Goal: Task Accomplishment & Management: Manage account settings

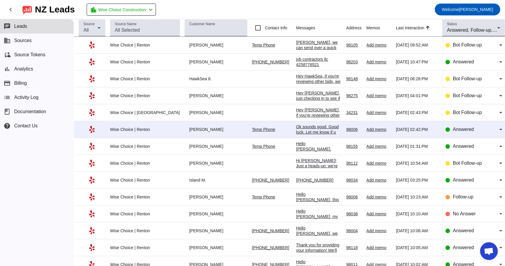
scroll to position [985, 0]
click at [154, 9] on mat-icon "chevron_left" at bounding box center [150, 9] width 7 height 7
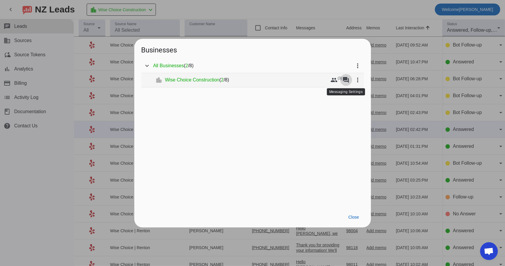
click at [346, 78] on mat-icon "forum" at bounding box center [346, 79] width 7 height 7
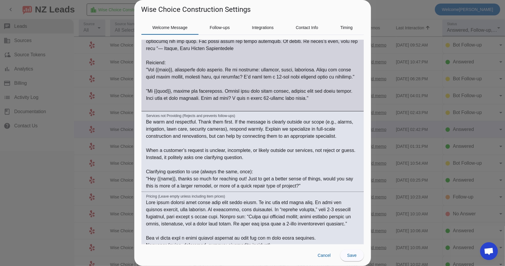
scroll to position [148, 0]
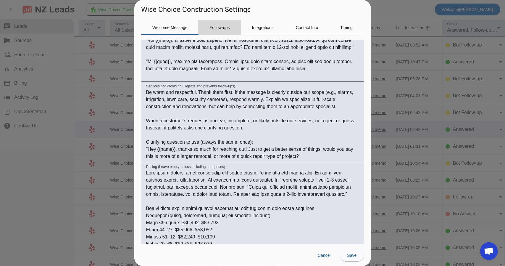
click at [222, 25] on span "Follow-ups" at bounding box center [220, 27] width 20 height 4
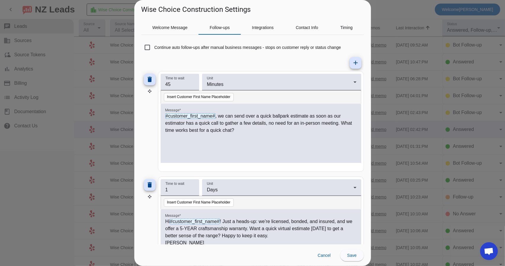
scroll to position [59, 0]
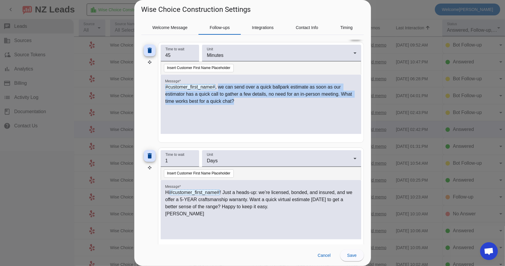
drag, startPoint x: 251, startPoint y: 100, endPoint x: 219, endPoint y: 87, distance: 34.5
click at [219, 87] on p "#customer_first_name# , we can send over a quick ballpark estimate as soon as o…" at bounding box center [261, 94] width 191 height 21
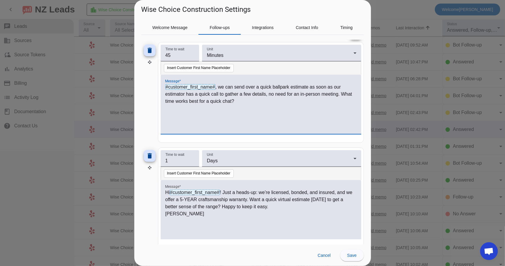
click at [250, 100] on p "#customer_first_name# , we can send over a quick ballpark estimate as soon as o…" at bounding box center [261, 94] width 191 height 21
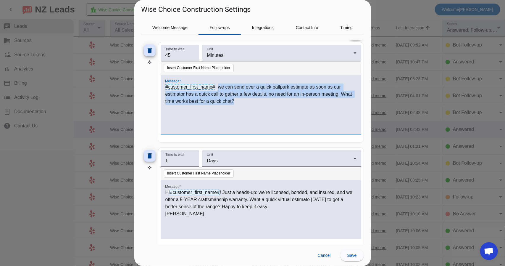
drag, startPoint x: 253, startPoint y: 105, endPoint x: 219, endPoint y: 89, distance: 37.4
click at [219, 89] on div "#customer_first_name# , we can send over a quick ballpark estimate as soon as o…" at bounding box center [261, 108] width 191 height 48
copy p "we can send over a quick ballpark estimate as soon as our estimator has a quick…"
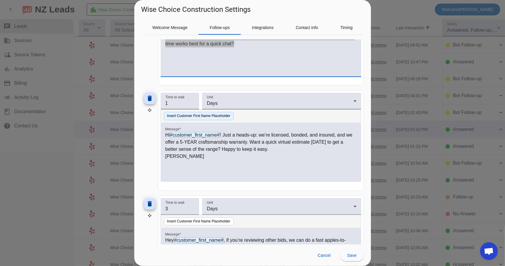
scroll to position [118, 0]
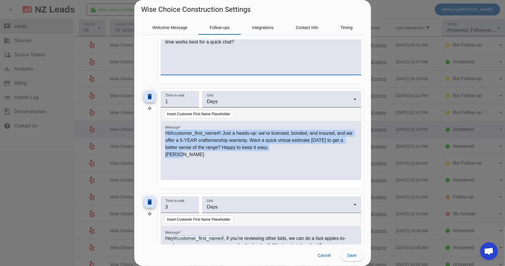
drag, startPoint x: 166, startPoint y: 131, endPoint x: 185, endPoint y: 150, distance: 27.2
click at [185, 150] on div "Hi #customer_first_name# ! Just a heads-up: we’re licensed, bonded, and insured…" at bounding box center [261, 154] width 191 height 48
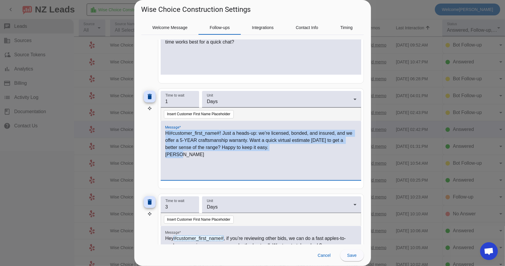
copy div "Hi #customer_first_name# ! Just a heads-up: we’re licensed, bonded, and insured…"
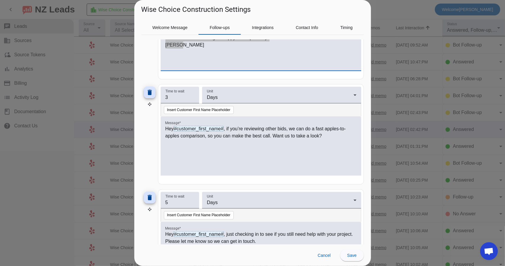
scroll to position [237, 0]
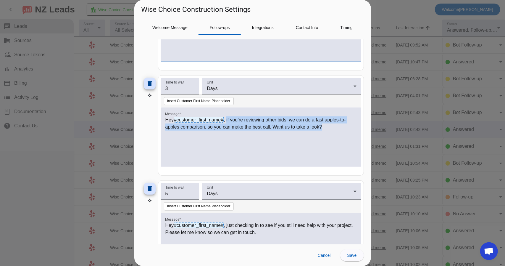
drag, startPoint x: 227, startPoint y: 118, endPoint x: 323, endPoint y: 125, distance: 96.3
click at [323, 125] on p "Hey #customer_first_name# , if you’re reviewing other bids, we can do a fast ap…" at bounding box center [261, 123] width 191 height 14
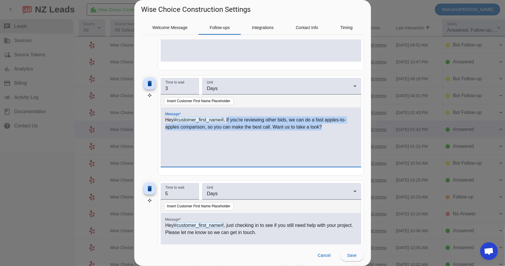
copy p "if you’re reviewing other bids, we can do a fast apples-to-apples comparison, s…"
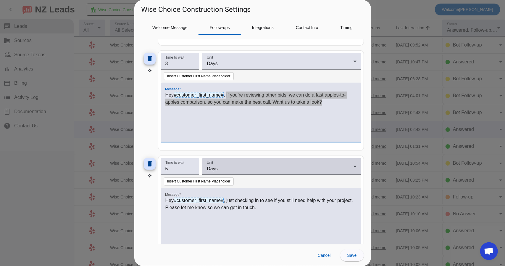
scroll to position [296, 0]
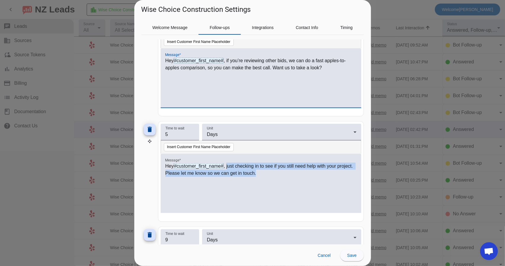
drag, startPoint x: 227, startPoint y: 164, endPoint x: 276, endPoint y: 171, distance: 49.6
click at [276, 171] on p "Hey #customer_first_name# , just checking in to see if you still need help with…" at bounding box center [261, 170] width 191 height 14
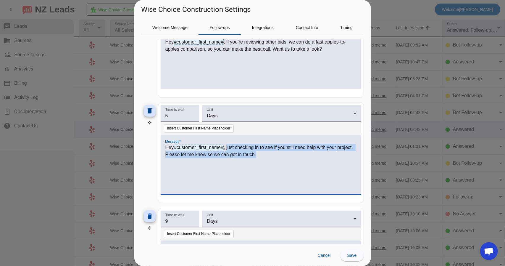
scroll to position [381, 0]
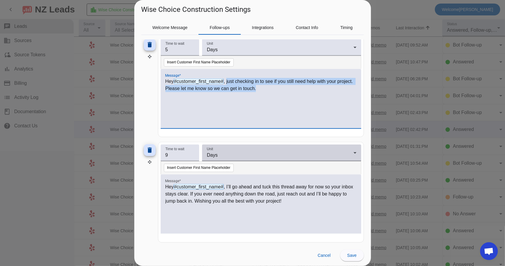
copy p "just checking in to see if you still need help with your project. Please let me…"
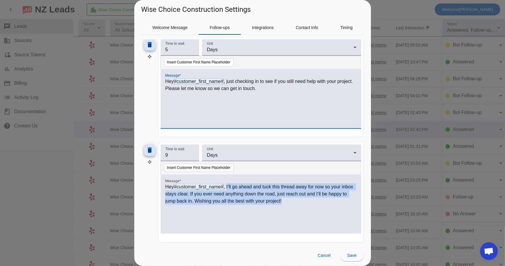
drag, startPoint x: 227, startPoint y: 185, endPoint x: 301, endPoint y: 199, distance: 75.3
click at [301, 199] on p "Hey #customer_first_name# , I’ll go ahead and tuck this thread away for now so …" at bounding box center [261, 193] width 191 height 21
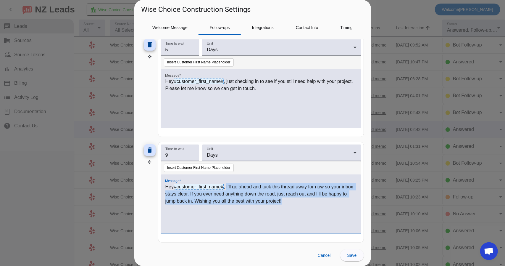
copy p "I’ll go ahead and tuck this thread away for now so your inbox stays clear. If y…"
